Goal: Task Accomplishment & Management: Use online tool/utility

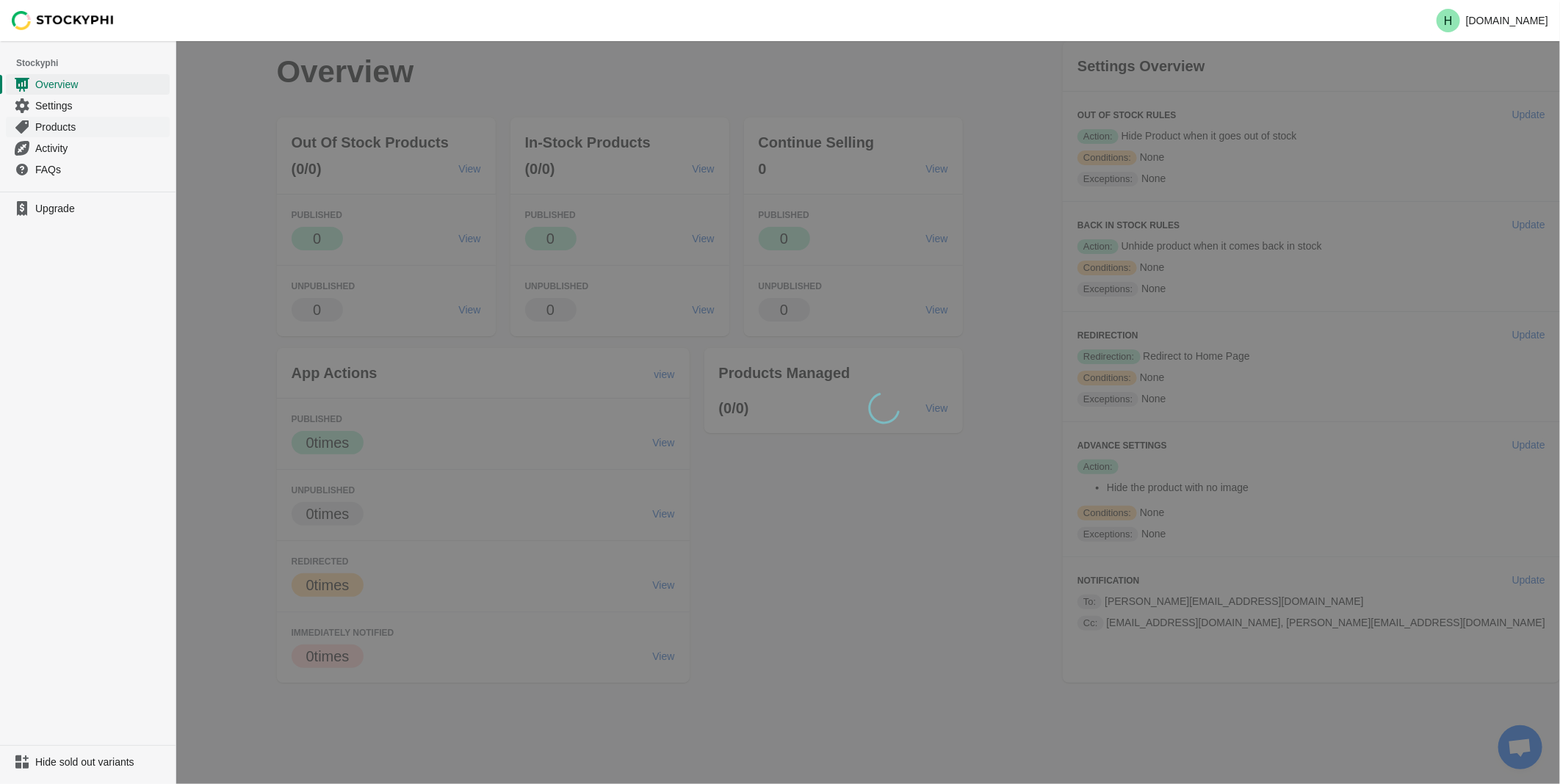
click at [59, 127] on span "Products" at bounding box center [101, 127] width 131 height 14
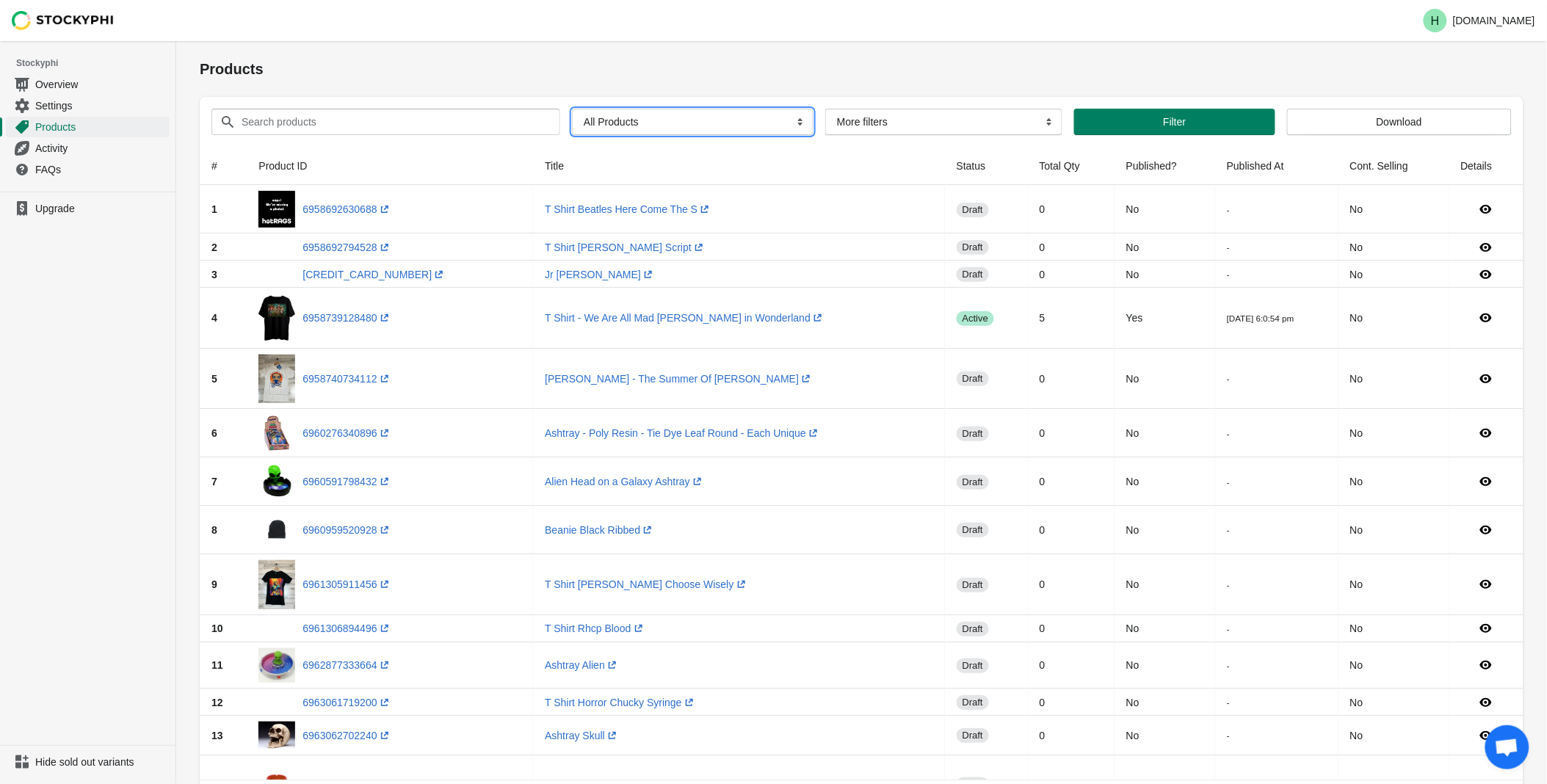
click at [797, 123] on select "All Products InStock InStock Published InStock Un-Published OOS OOS Published O…" at bounding box center [693, 121] width 241 height 26
select select "instock_has_no_image"
click at [572, 109] on select "All Products InStock InStock Published InStock Un-Published OOS OOS Published O…" at bounding box center [693, 121] width 241 height 26
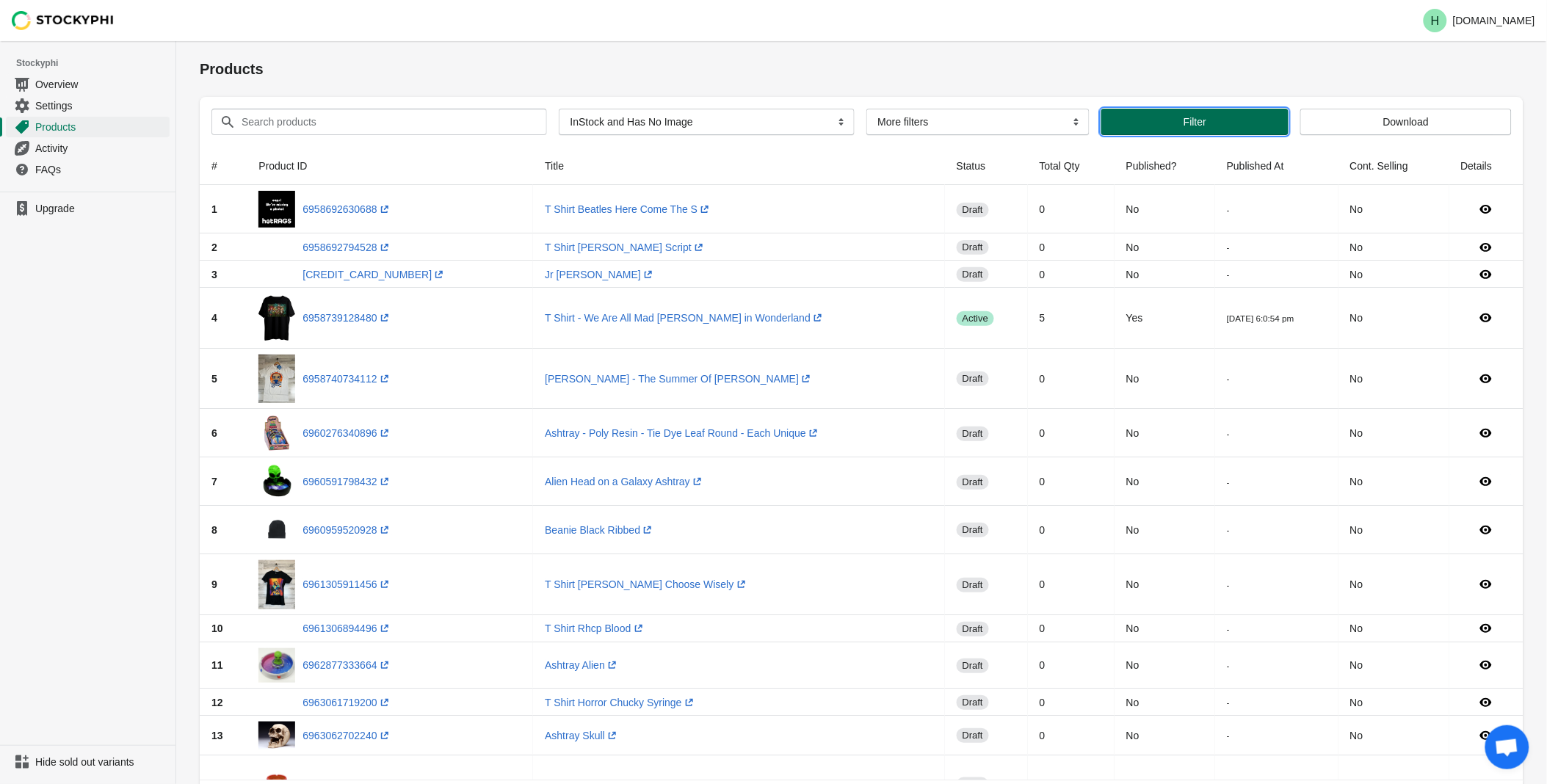
click at [1171, 116] on span "Filter" at bounding box center [1195, 122] width 164 height 12
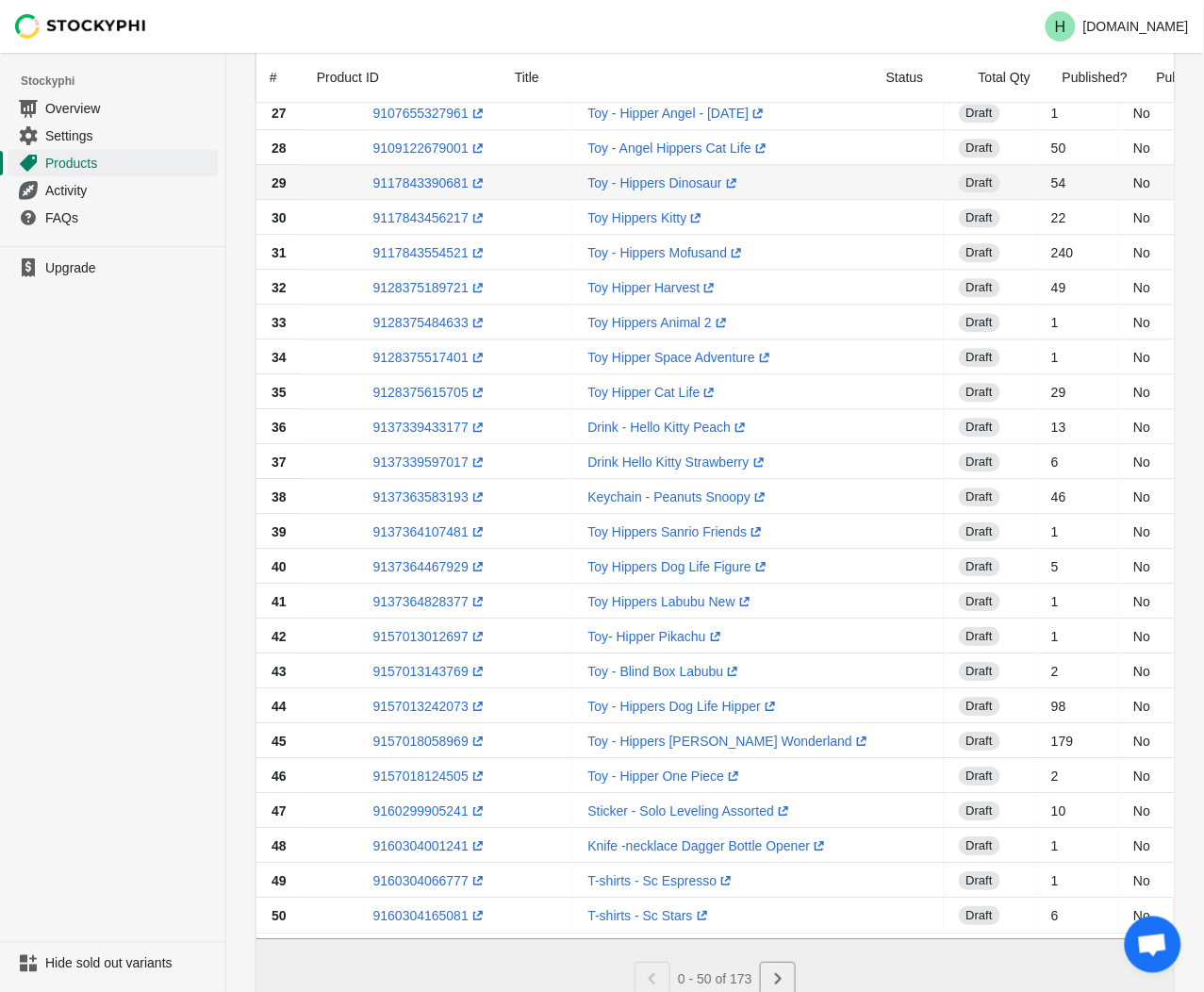
scroll to position [1132, 0]
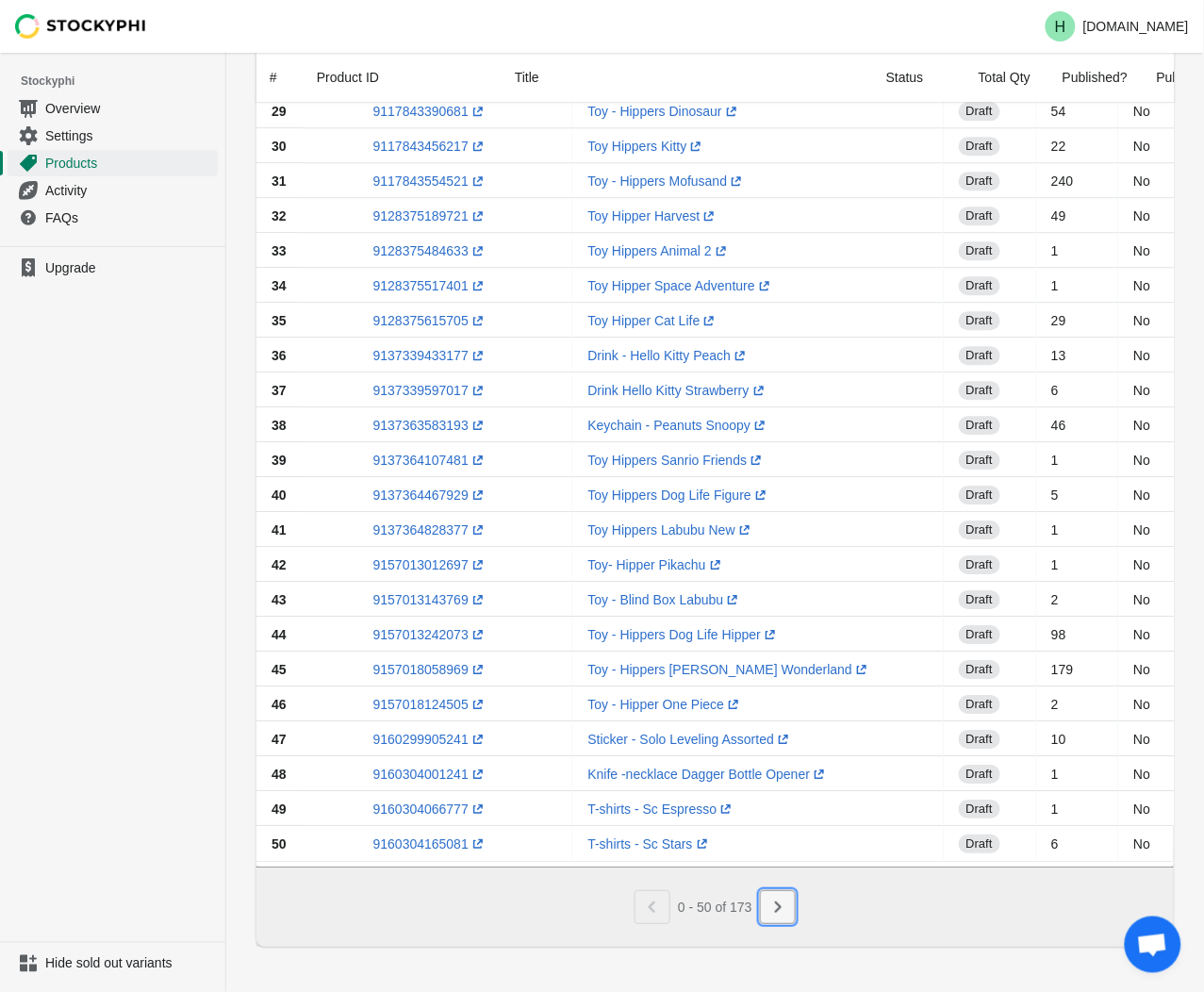
click at [778, 906] on icon "Next" at bounding box center [777, 906] width 18 height 18
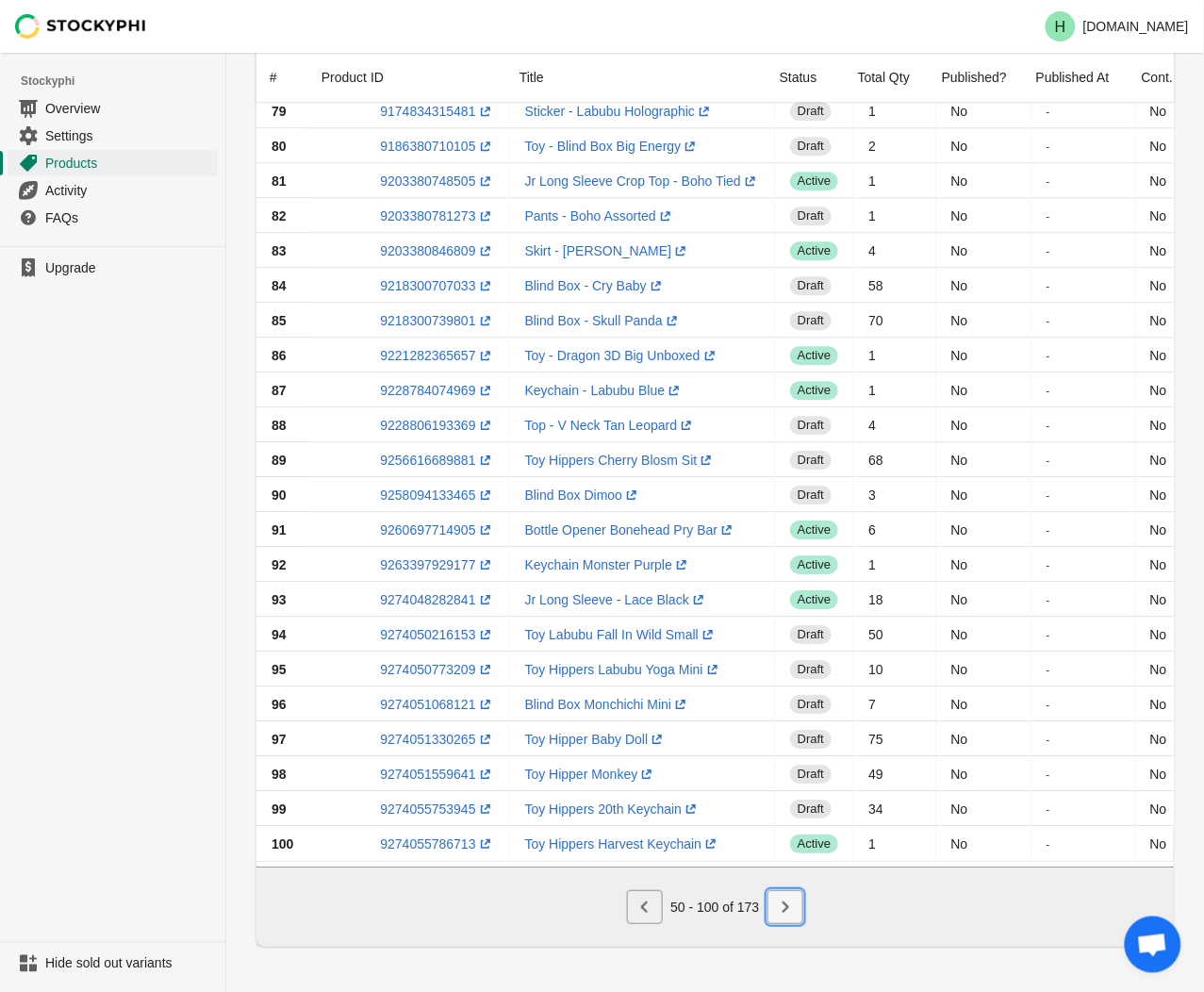
click at [784, 915] on icon "Next" at bounding box center [785, 906] width 18 height 18
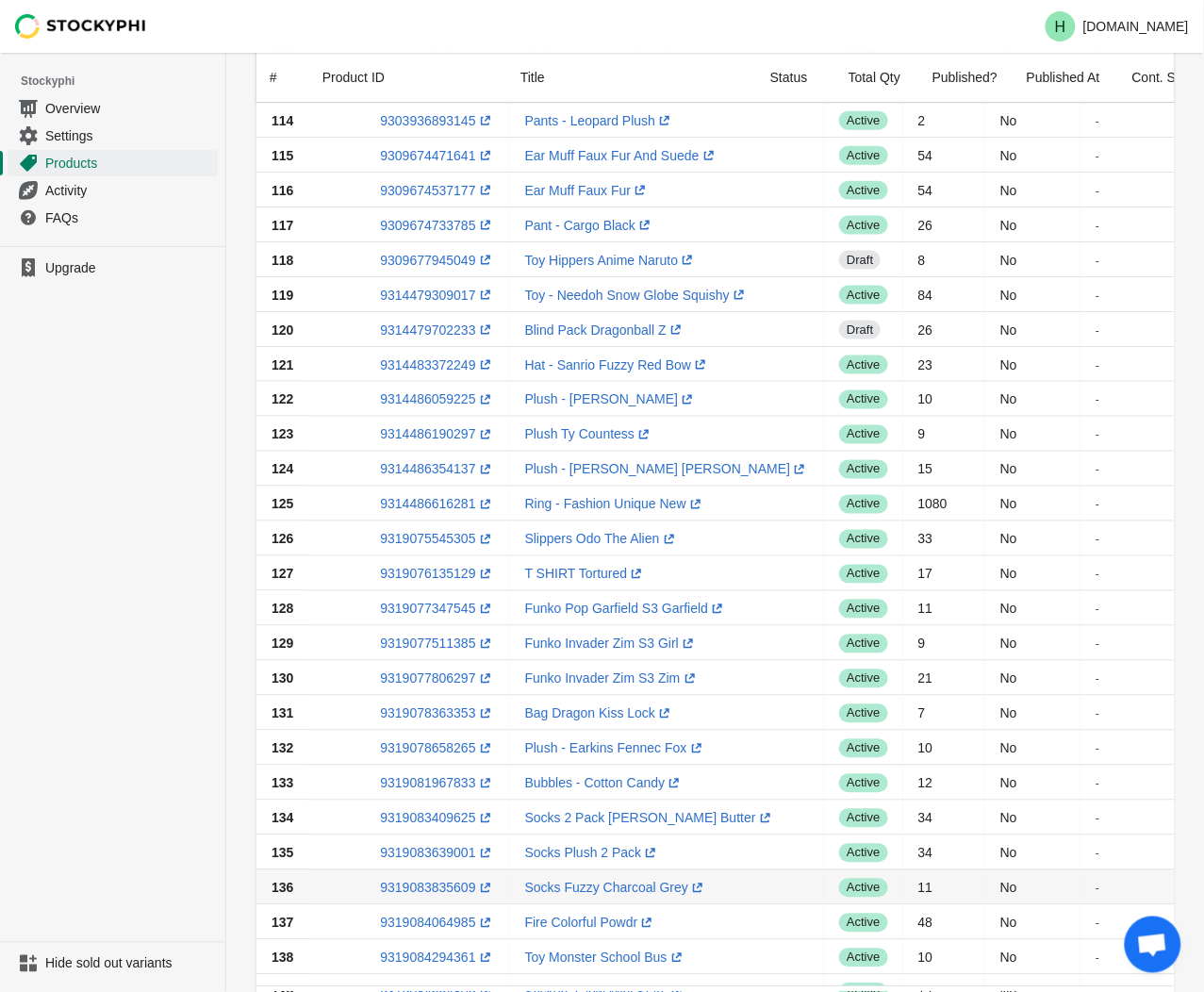
scroll to position [399, 0]
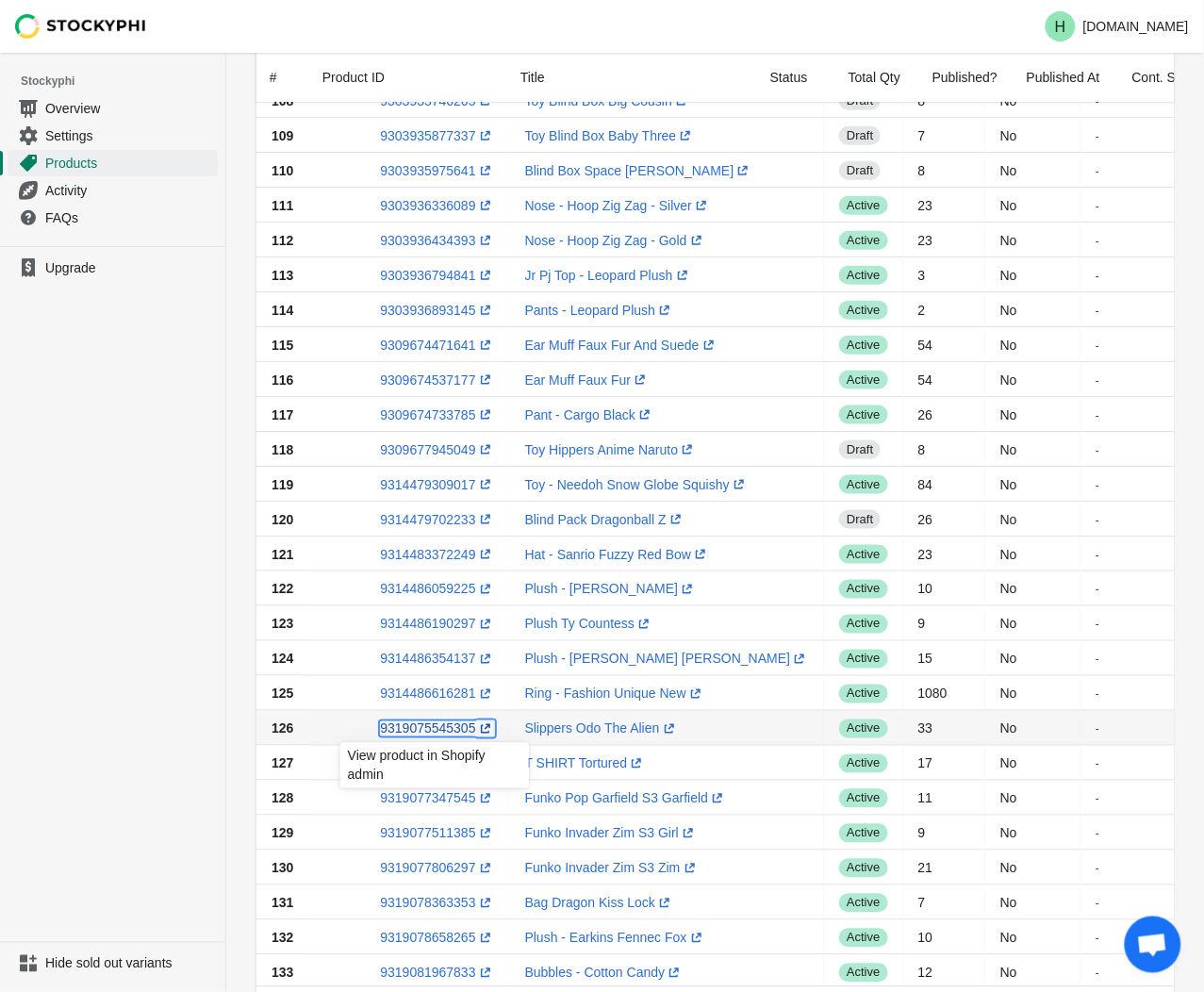
click at [418, 726] on link "9319075545305 (opens a new window)" at bounding box center [437, 729] width 114 height 15
drag, startPoint x: 152, startPoint y: 713, endPoint x: 164, endPoint y: 718, distance: 13.0
click at [154, 714] on ul "Upgrade" at bounding box center [112, 593] width 226 height 696
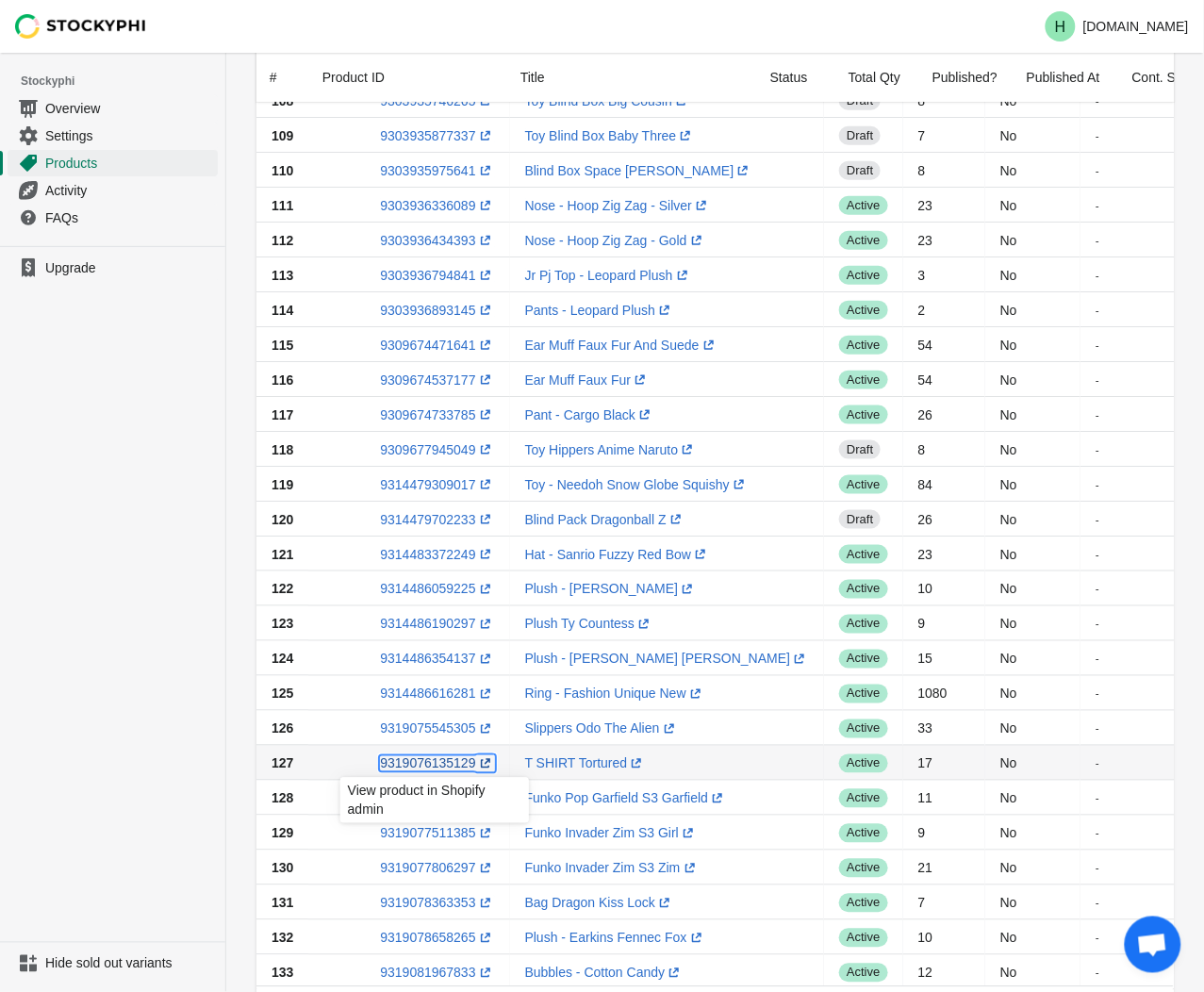
click at [428, 764] on link "9319076135129 (opens a new window)" at bounding box center [437, 764] width 114 height 15
click at [145, 761] on ul "Upgrade" at bounding box center [112, 593] width 226 height 696
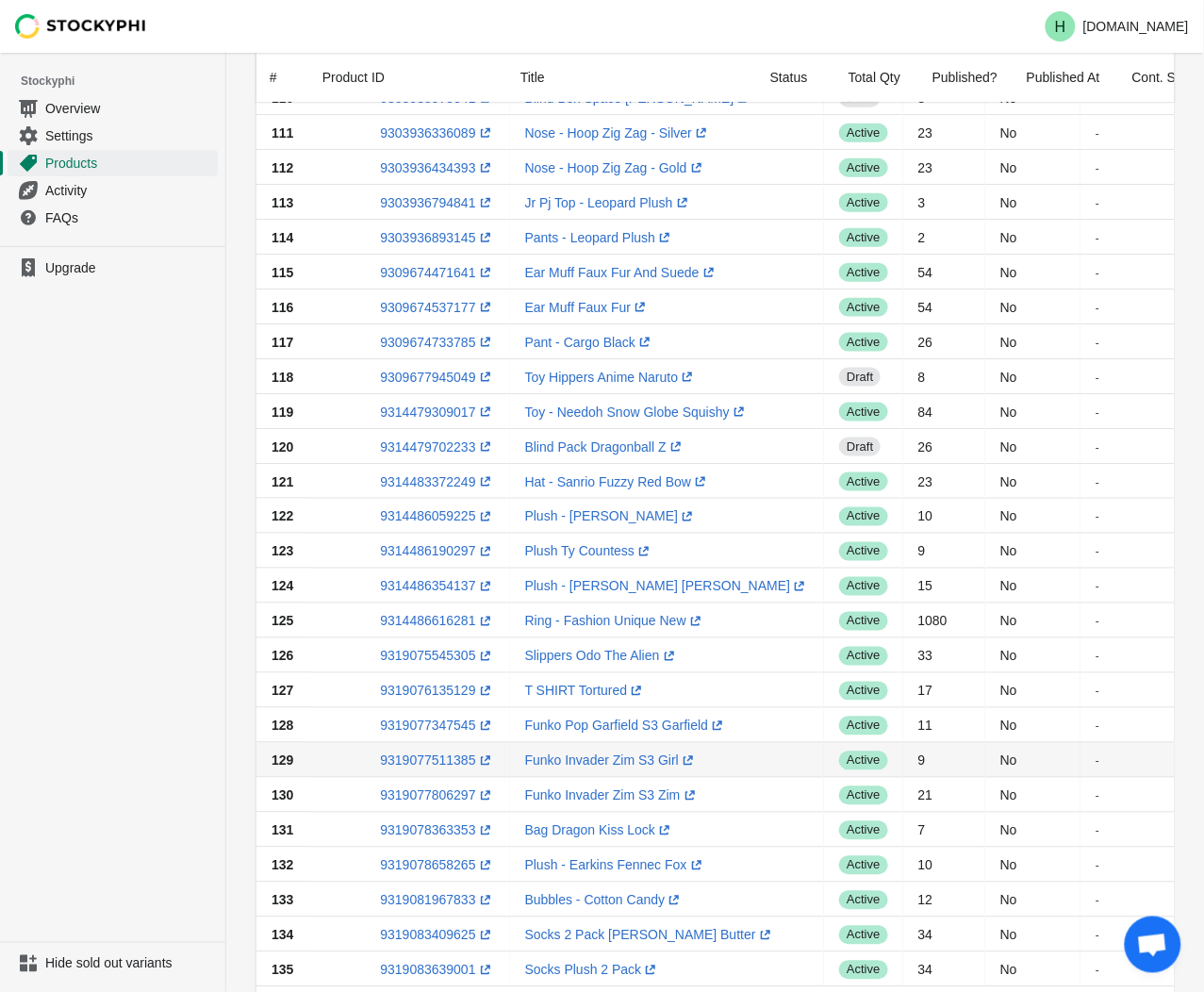
scroll to position [503, 0]
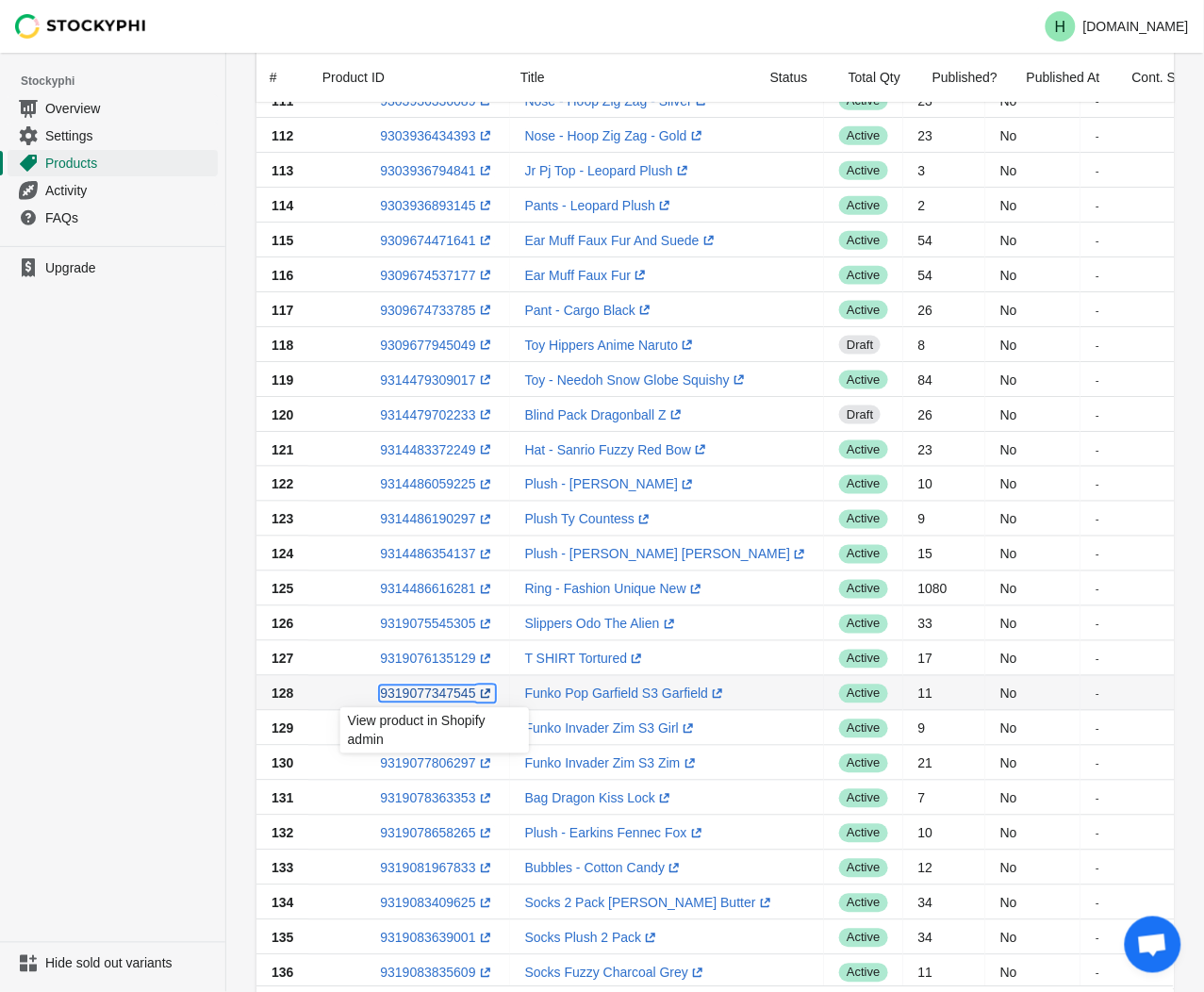
click at [412, 694] on link "9319077347545 (opens a new window)" at bounding box center [437, 694] width 114 height 15
click at [402, 695] on link "9319077347545 (opens a new window)" at bounding box center [437, 694] width 114 height 15
